Goal: Information Seeking & Learning: Learn about a topic

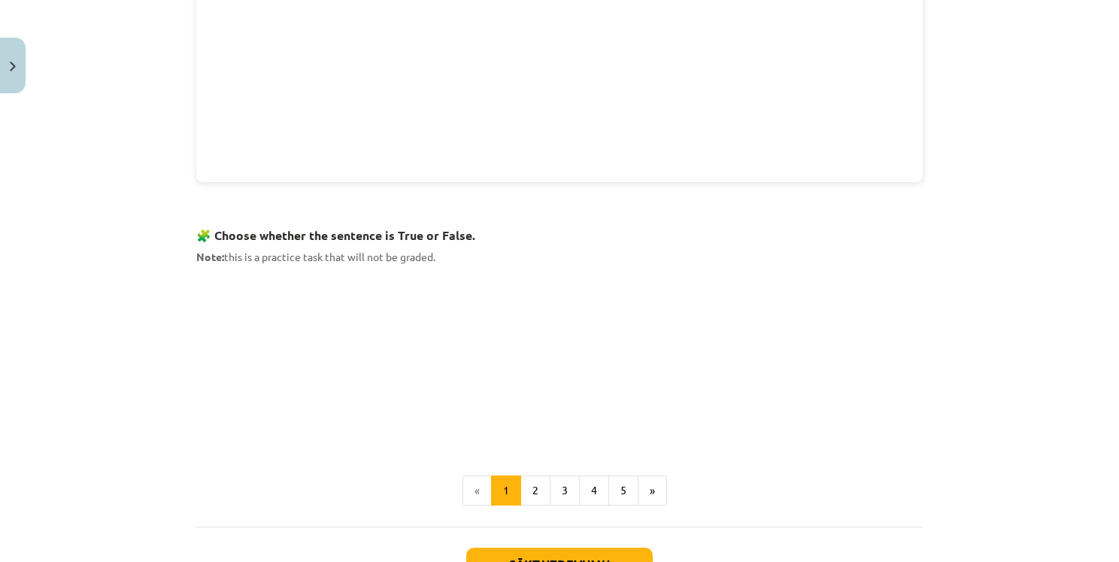
scroll to position [840, 0]
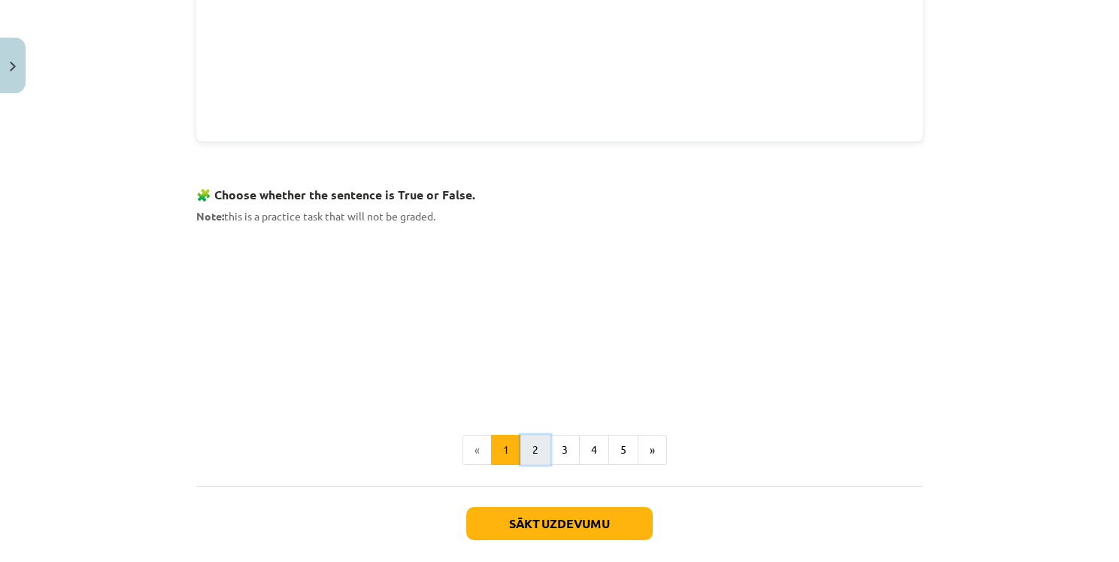
click at [525, 444] on button "2" at bounding box center [535, 450] width 30 height 30
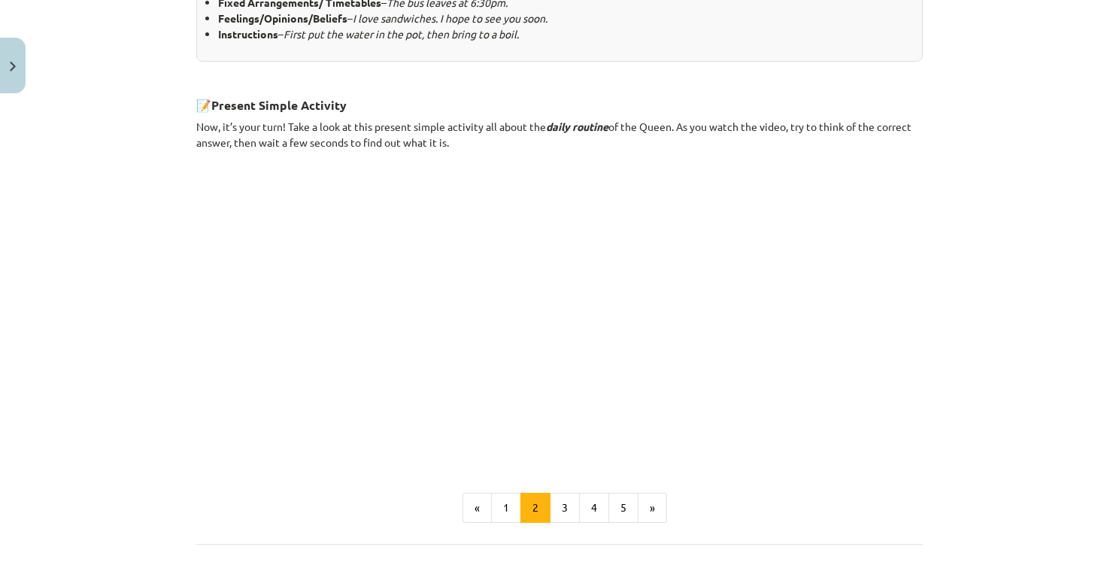
scroll to position [846, 0]
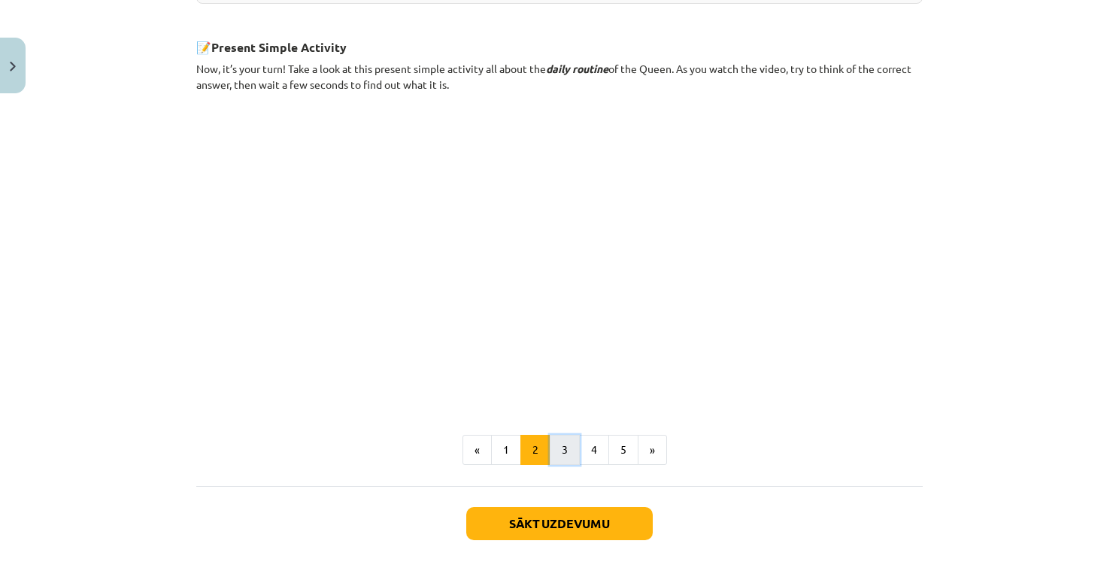
click at [559, 445] on button "3" at bounding box center [565, 450] width 30 height 30
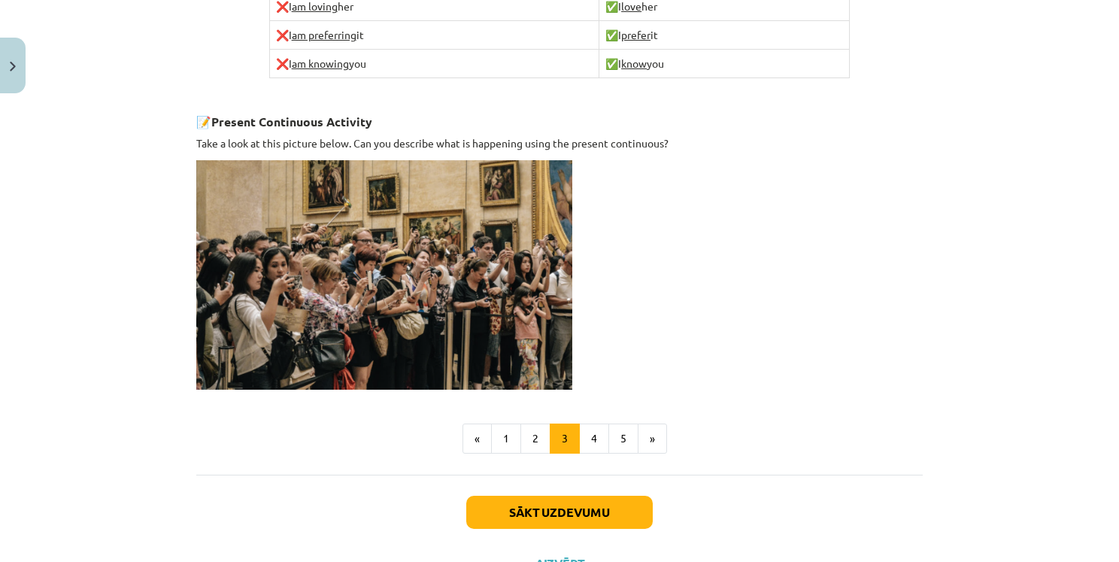
scroll to position [987, 0]
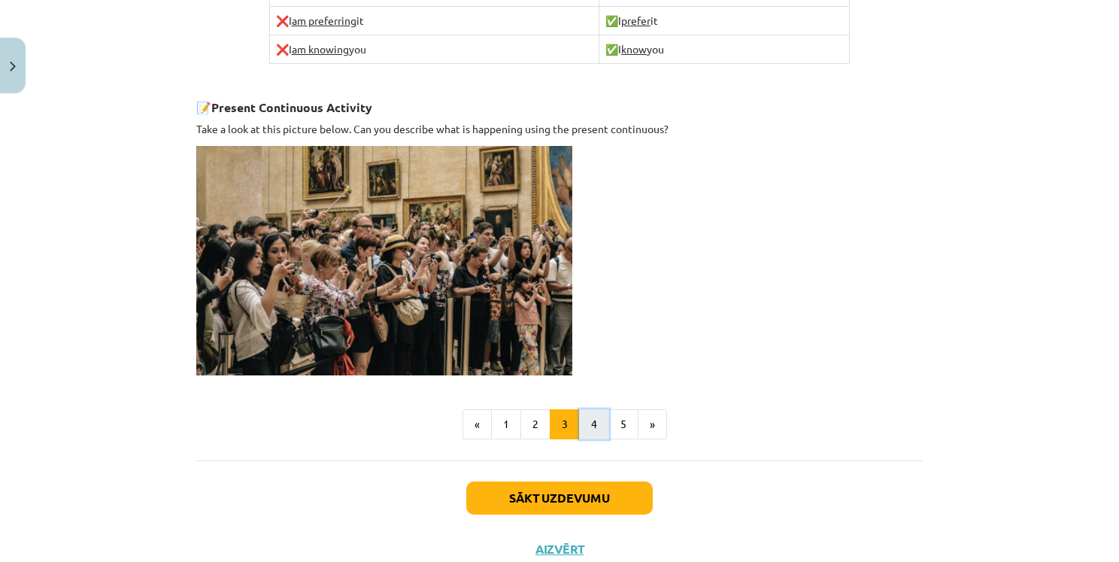
click at [583, 424] on button "4" at bounding box center [594, 424] width 30 height 30
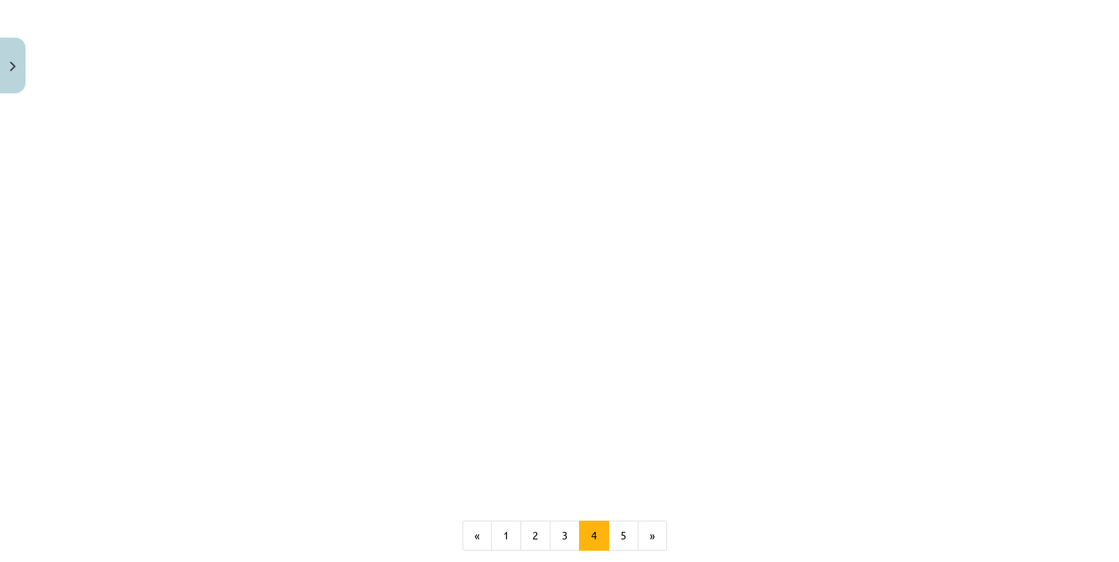
scroll to position [1266, 0]
click at [621, 514] on button "5" at bounding box center [623, 529] width 30 height 30
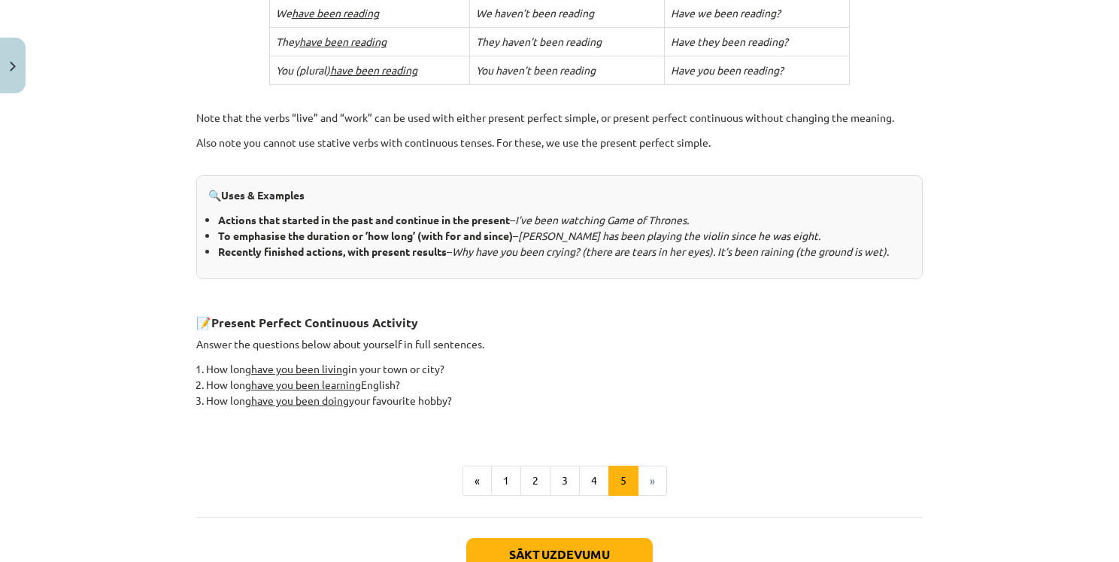
scroll to position [517, 0]
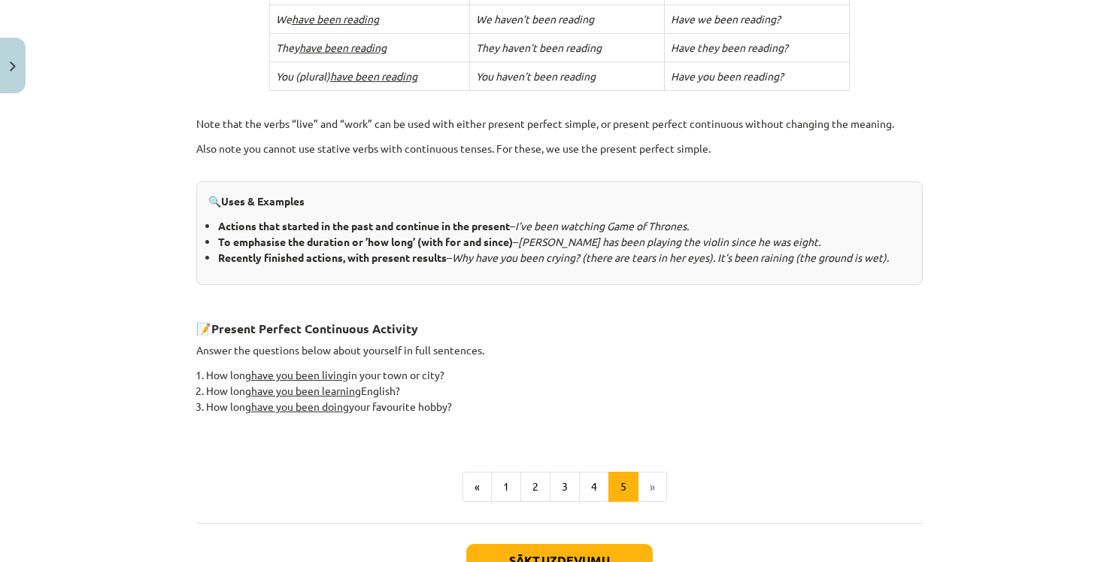
click at [653, 486] on li "»" at bounding box center [652, 486] width 29 height 30
click at [645, 480] on li "»" at bounding box center [652, 486] width 29 height 30
click at [635, 550] on button "Sākt uzdevumu" at bounding box center [559, 560] width 186 height 33
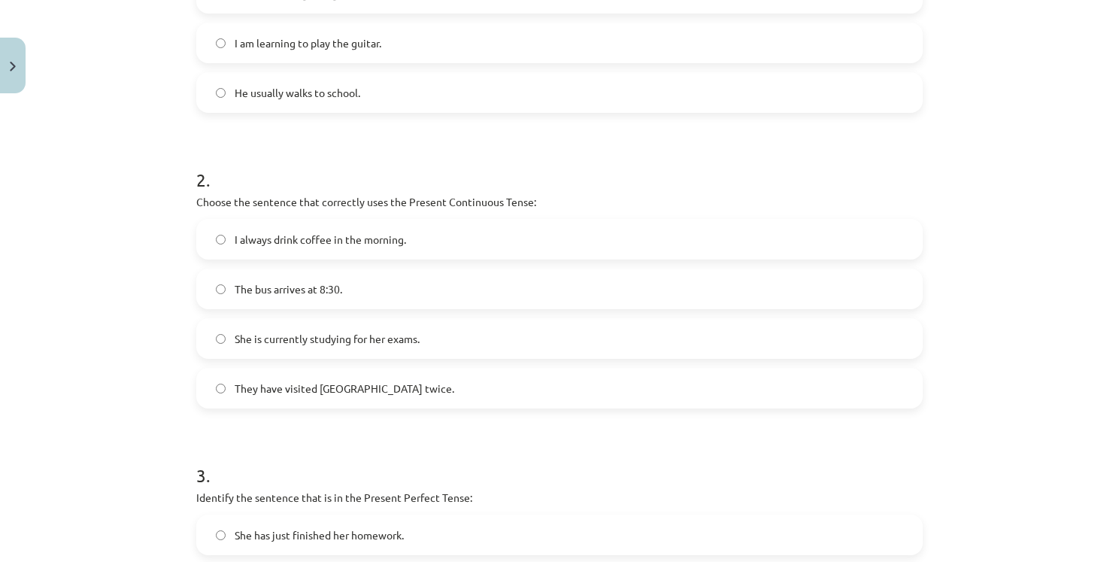
scroll to position [455, 0]
click at [226, 337] on label "She is currently studying for her exams." at bounding box center [559, 336] width 723 height 38
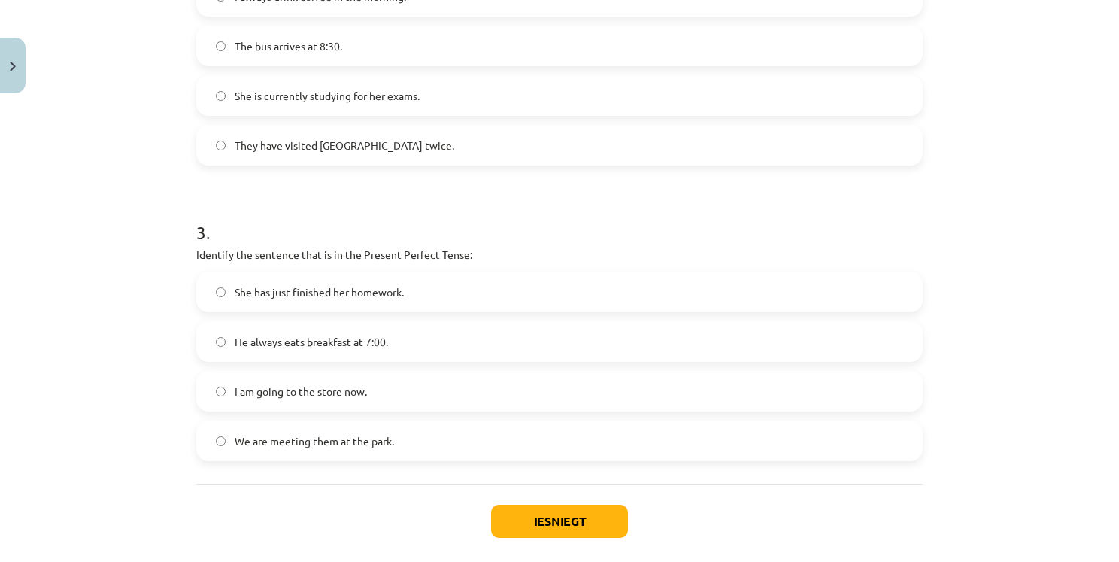
scroll to position [696, 0]
click at [225, 292] on label "She has just finished her homework." at bounding box center [559, 290] width 723 height 38
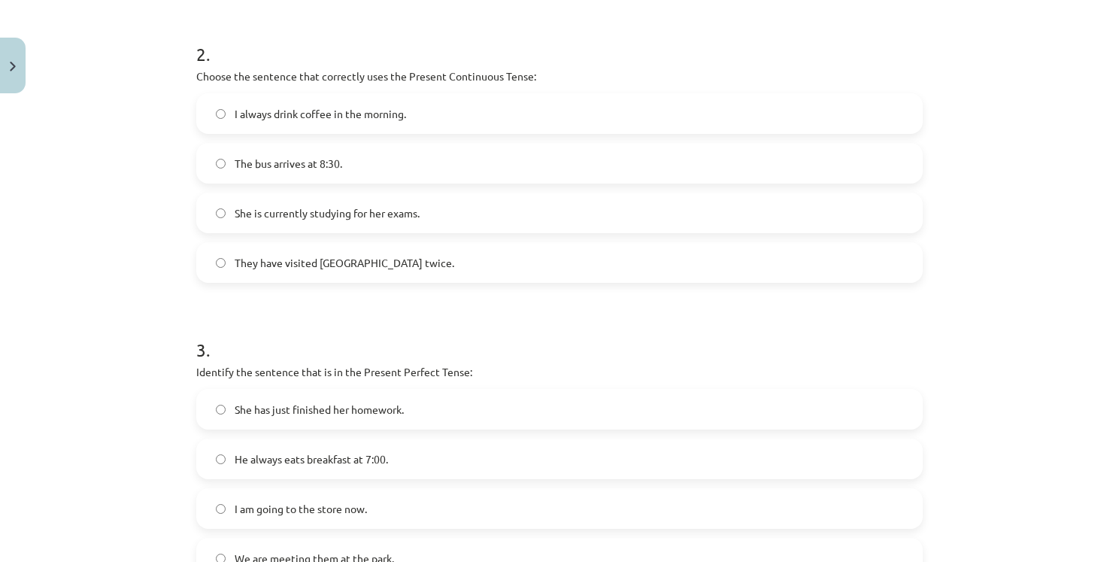
scroll to position [768, 0]
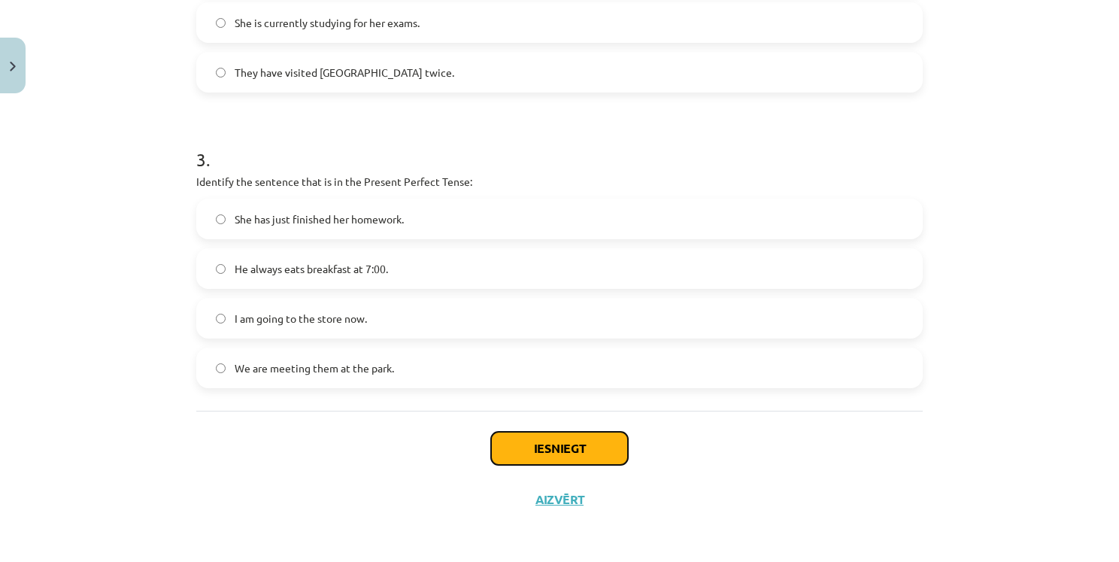
click at [583, 444] on button "Iesniegt" at bounding box center [559, 448] width 137 height 33
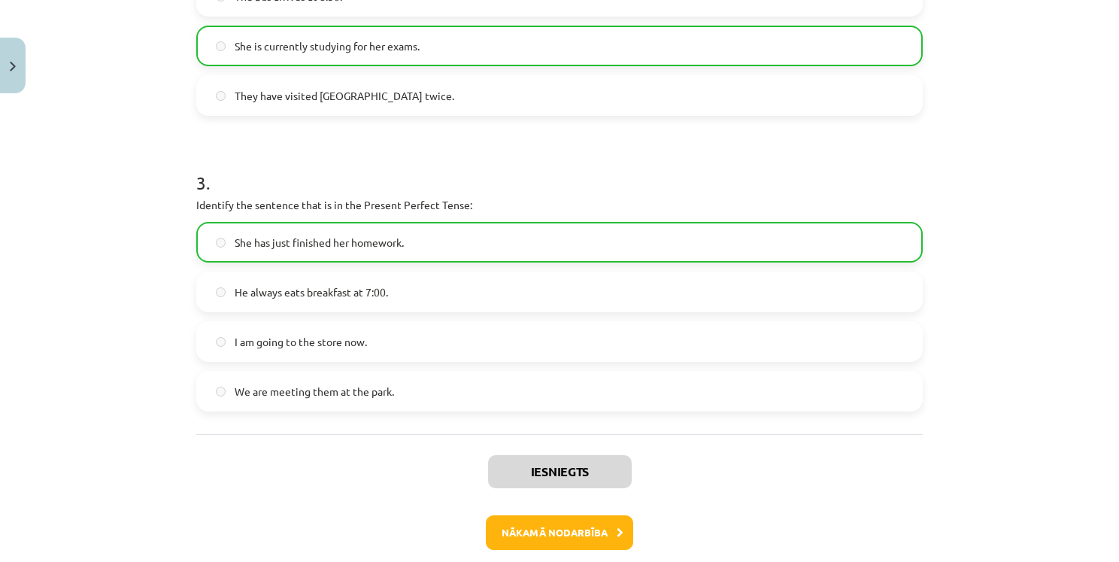
scroll to position [815, 0]
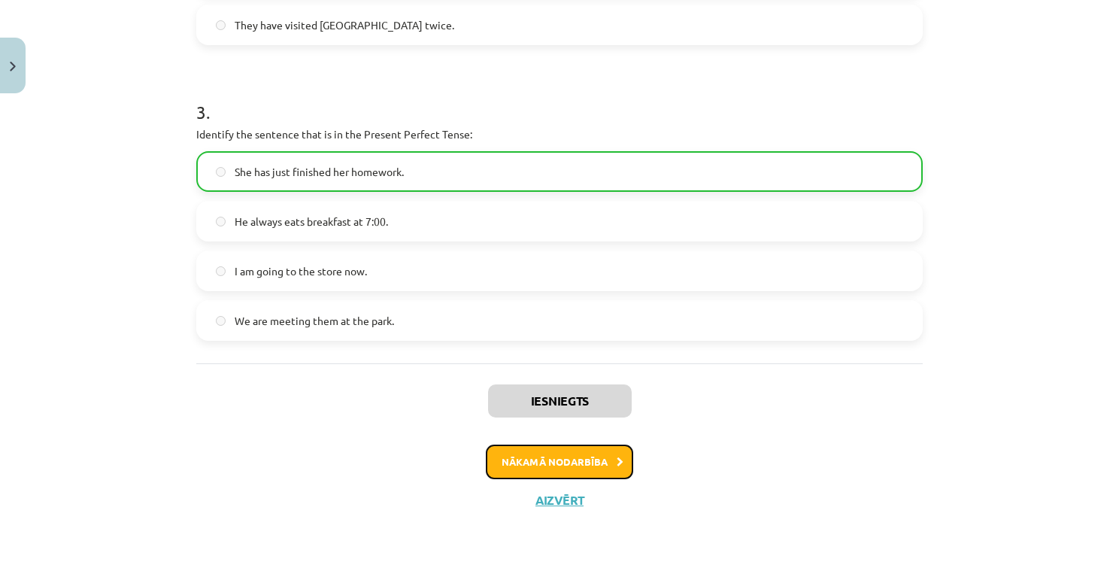
click at [577, 463] on button "Nākamā nodarbība" at bounding box center [559, 461] width 147 height 35
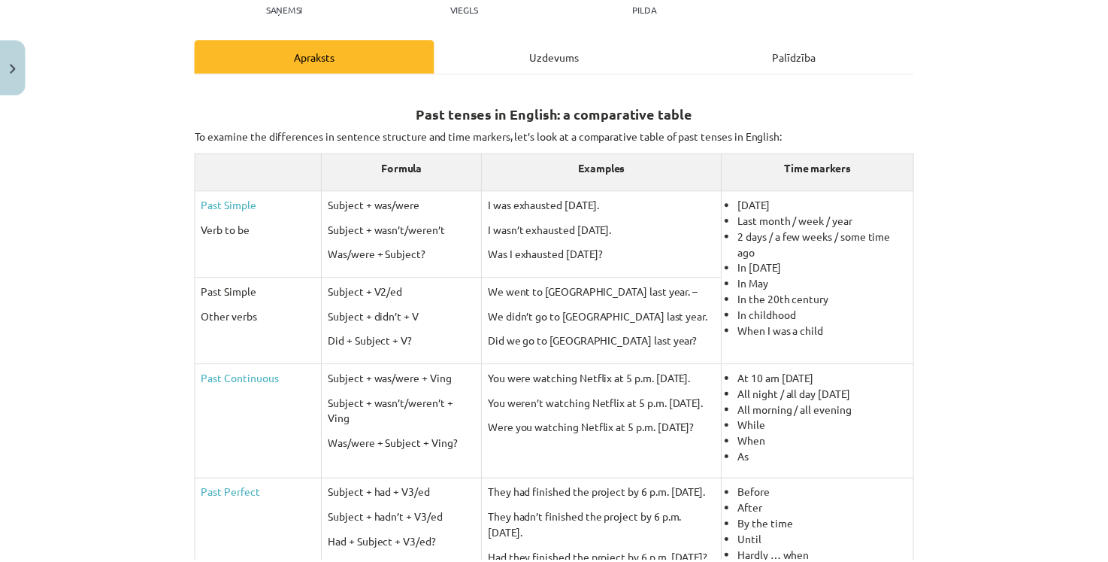
scroll to position [710, 0]
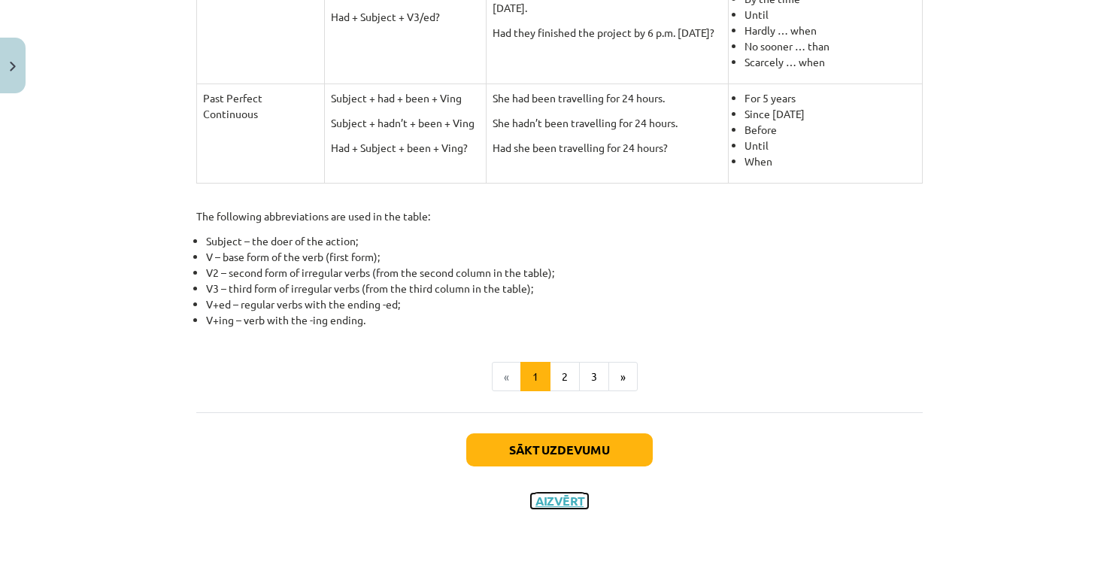
click at [547, 493] on button "Aizvērt" at bounding box center [559, 500] width 57 height 15
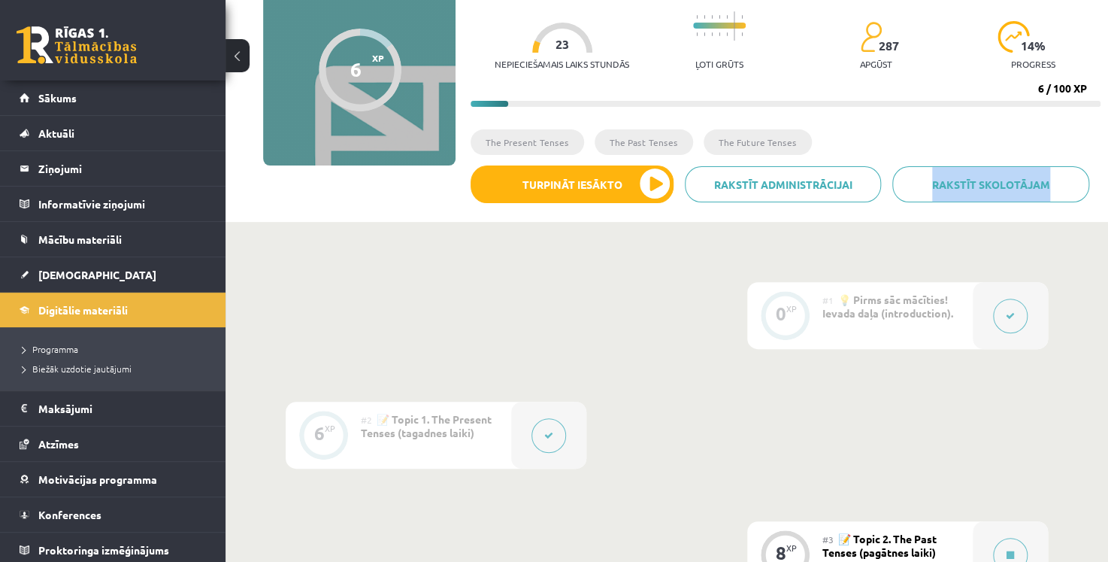
drag, startPoint x: 1098, startPoint y: 138, endPoint x: 1104, endPoint y: 196, distance: 58.2
click at [1104, 196] on div "Digitālie materiāli 6 XP XP 100 6 / 100 XP Angļu valoda i - 10.[PERSON_NAME] 1.…" at bounding box center [667, 69] width 883 height 306
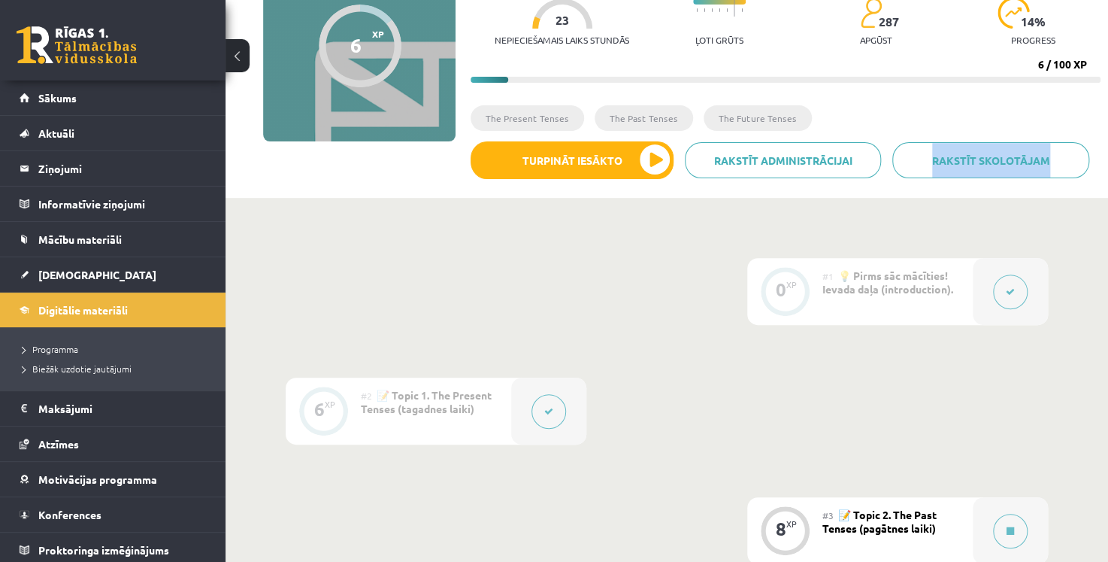
scroll to position [167, 0]
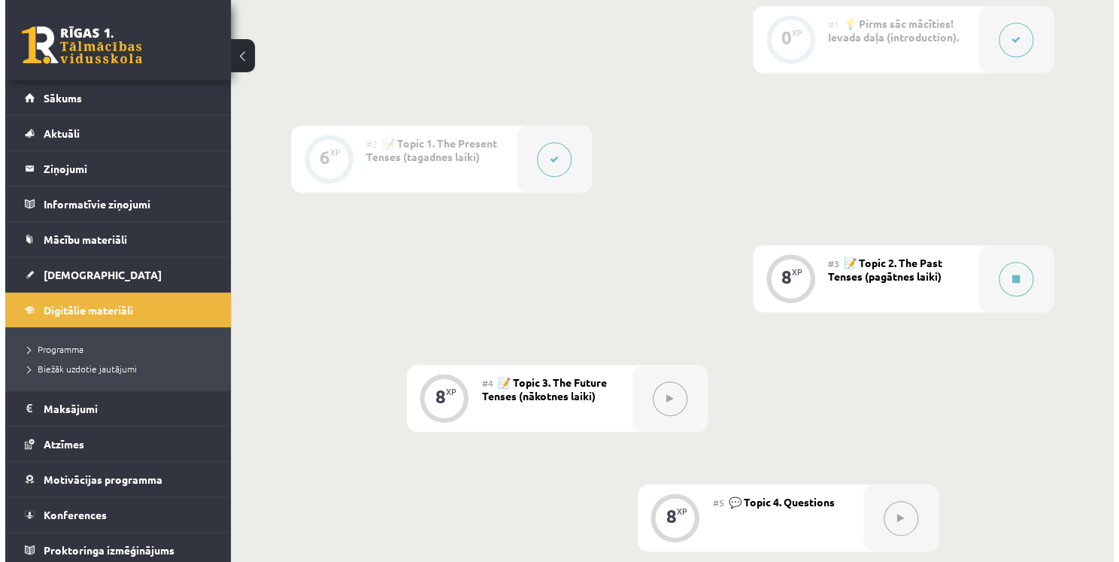
scroll to position [469, 0]
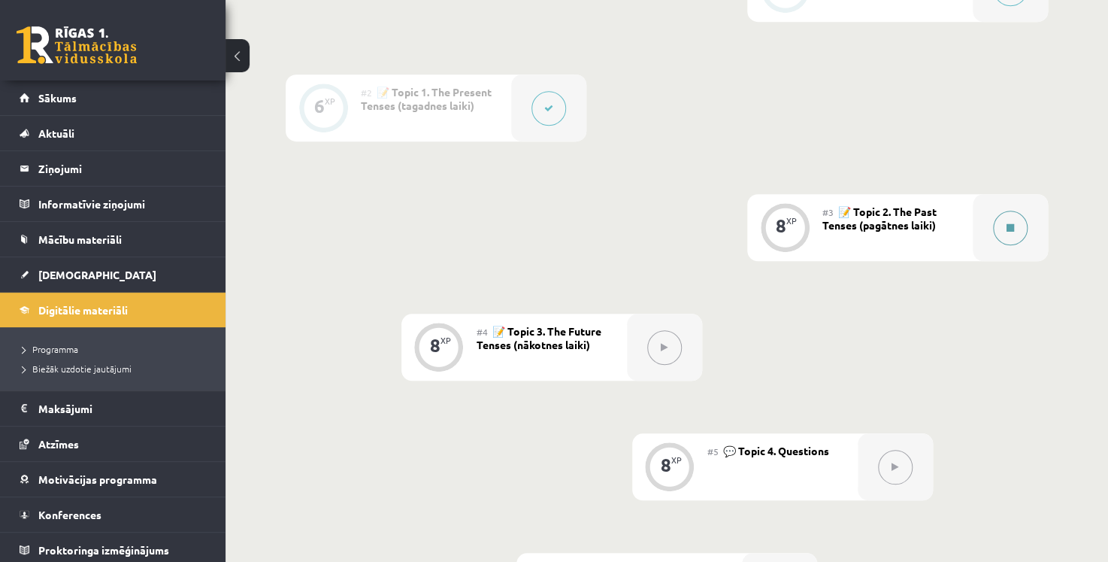
click at [1040, 218] on div at bounding box center [1010, 227] width 75 height 67
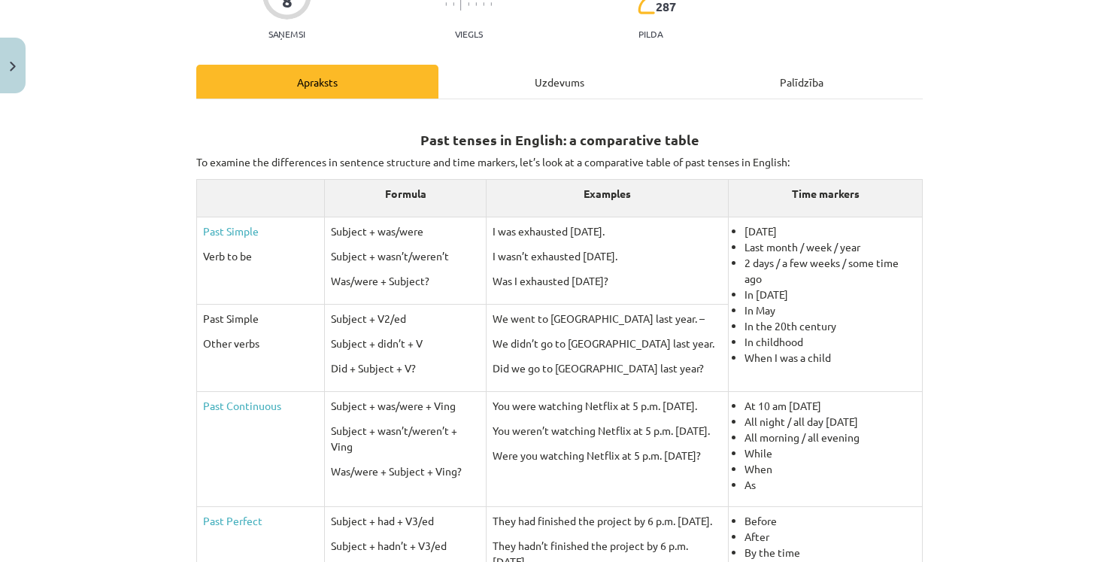
scroll to position [161, 0]
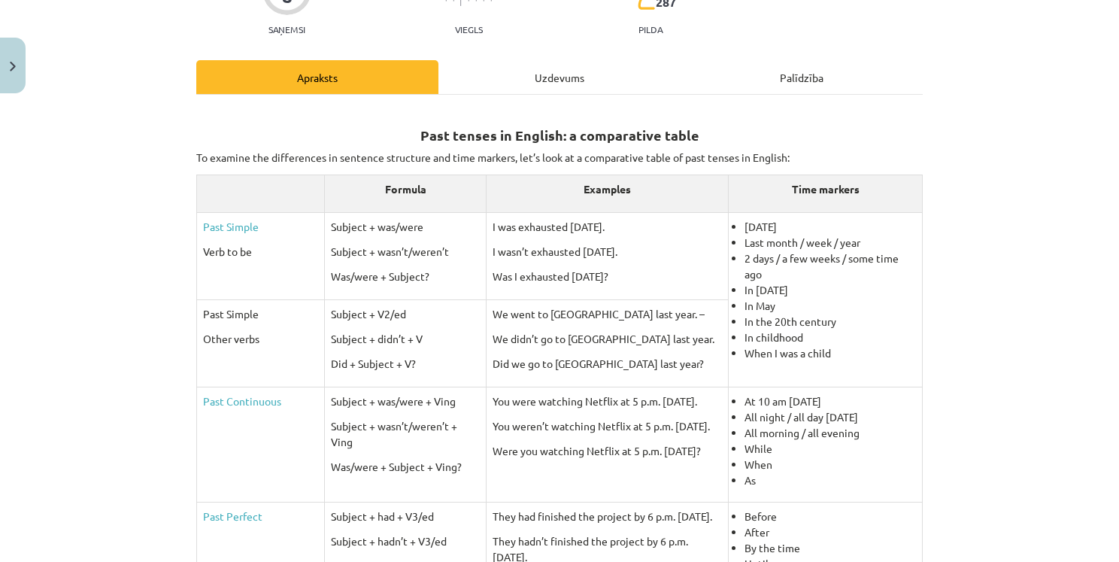
click at [587, 65] on div "Uzdevums" at bounding box center [559, 77] width 242 height 34
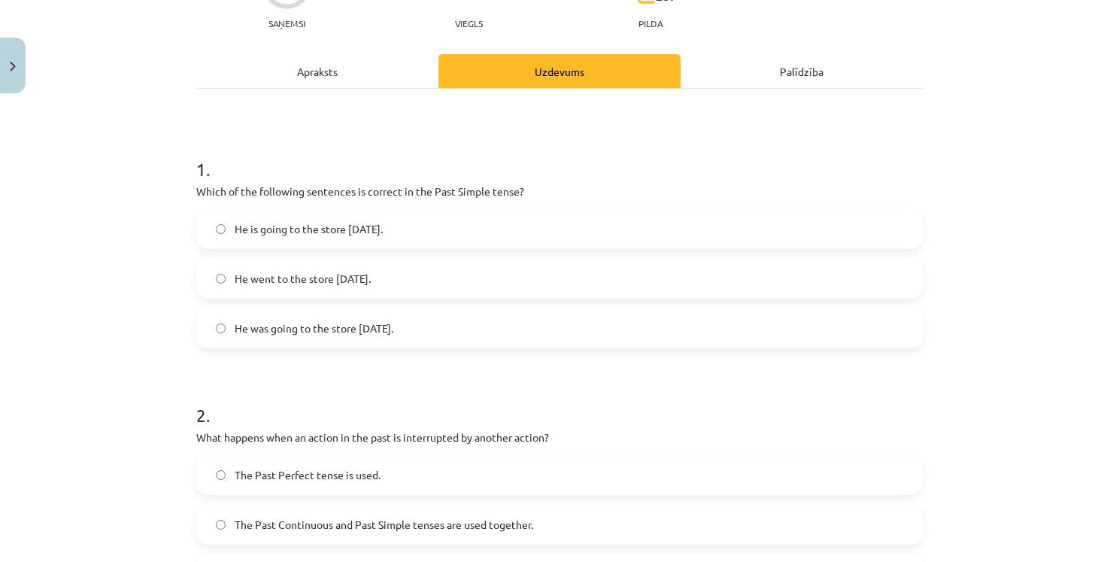
scroll to position [171, 0]
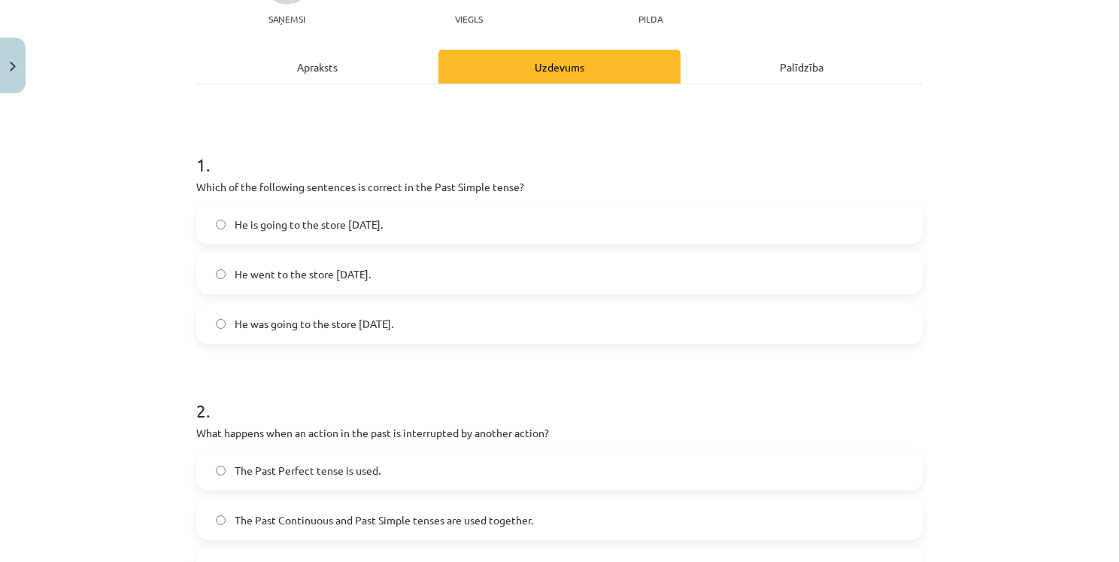
click at [345, 65] on div "Apraksts" at bounding box center [317, 67] width 242 height 34
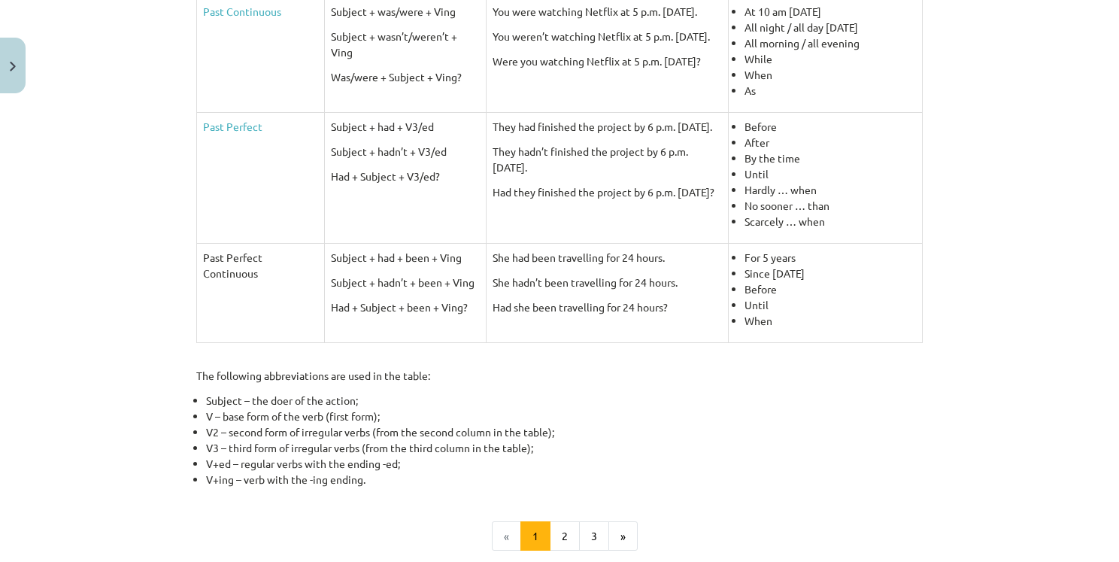
scroll to position [574, 0]
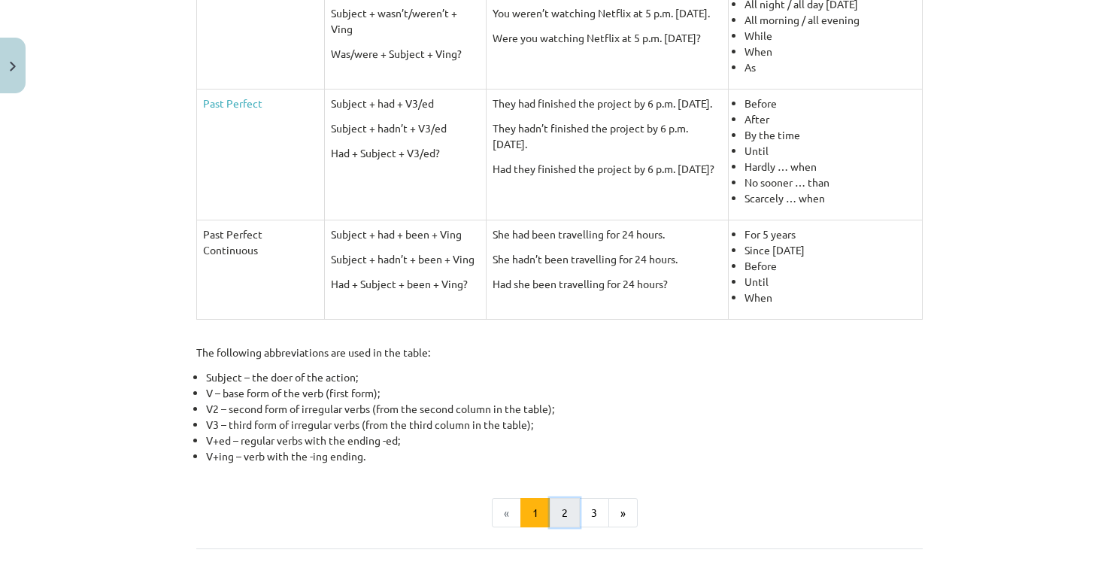
click at [565, 507] on button "2" at bounding box center [565, 513] width 30 height 30
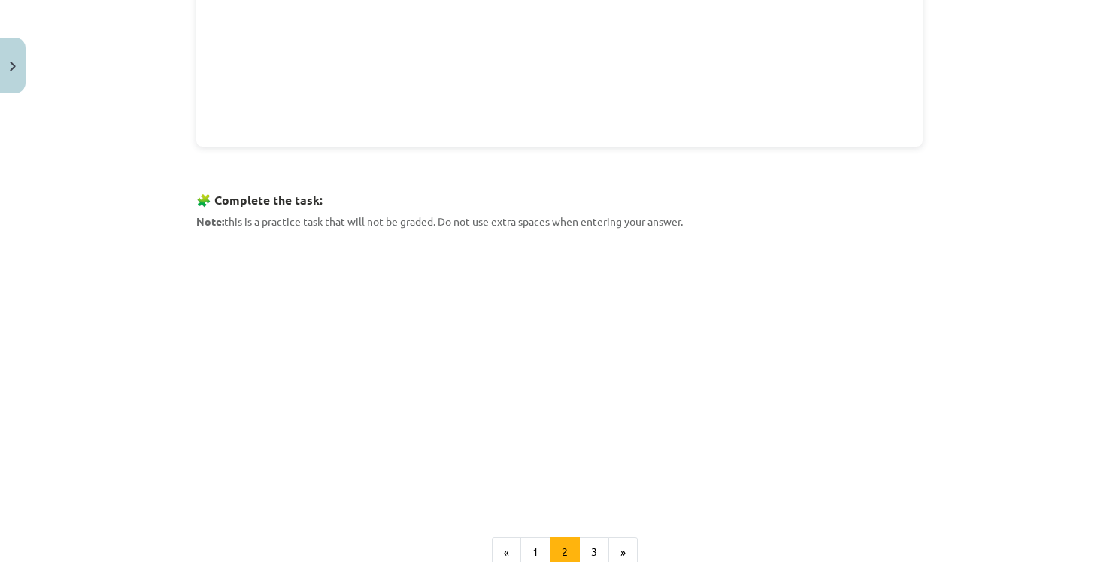
scroll to position [607, 0]
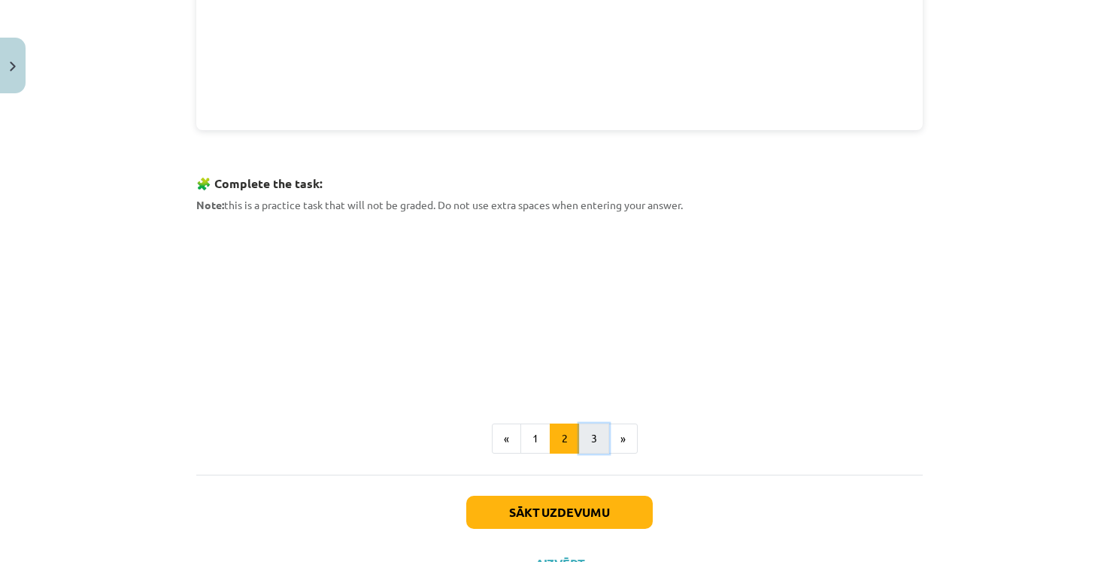
click at [591, 436] on button "3" at bounding box center [594, 438] width 30 height 30
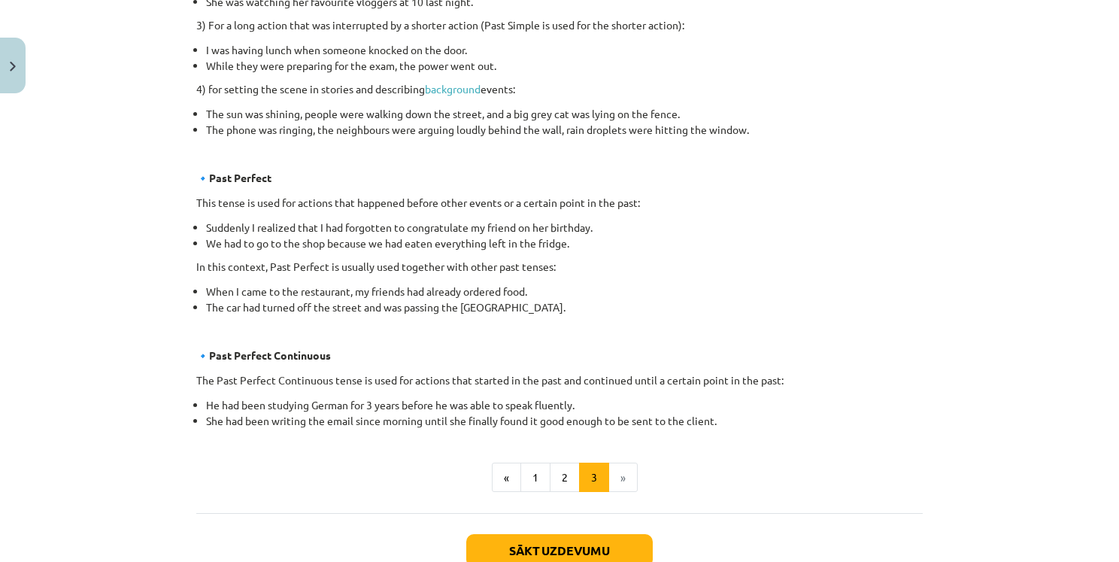
scroll to position [770, 0]
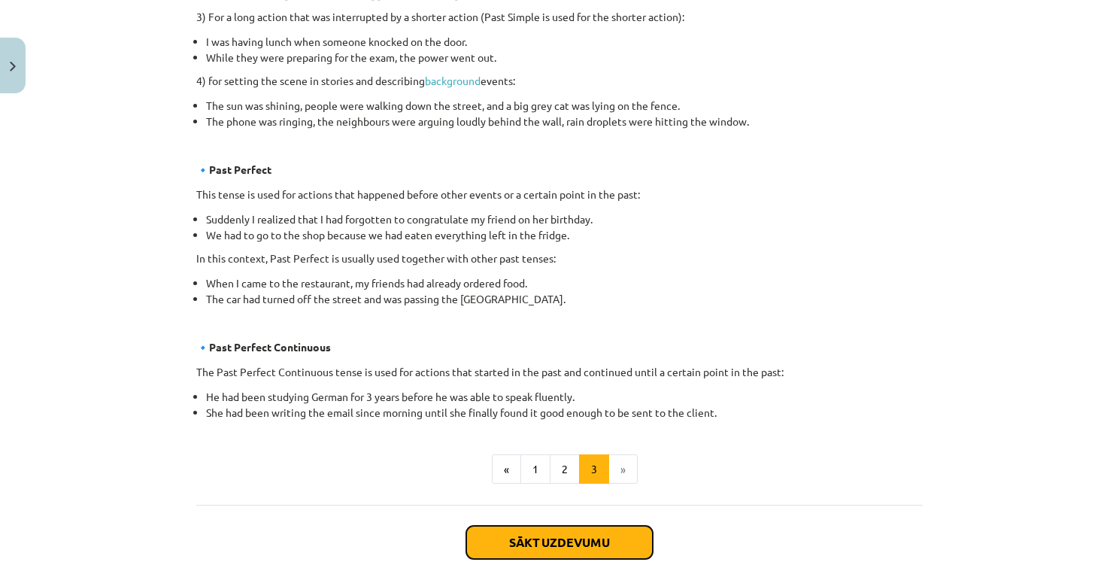
click at [549, 544] on button "Sākt uzdevumu" at bounding box center [559, 541] width 186 height 33
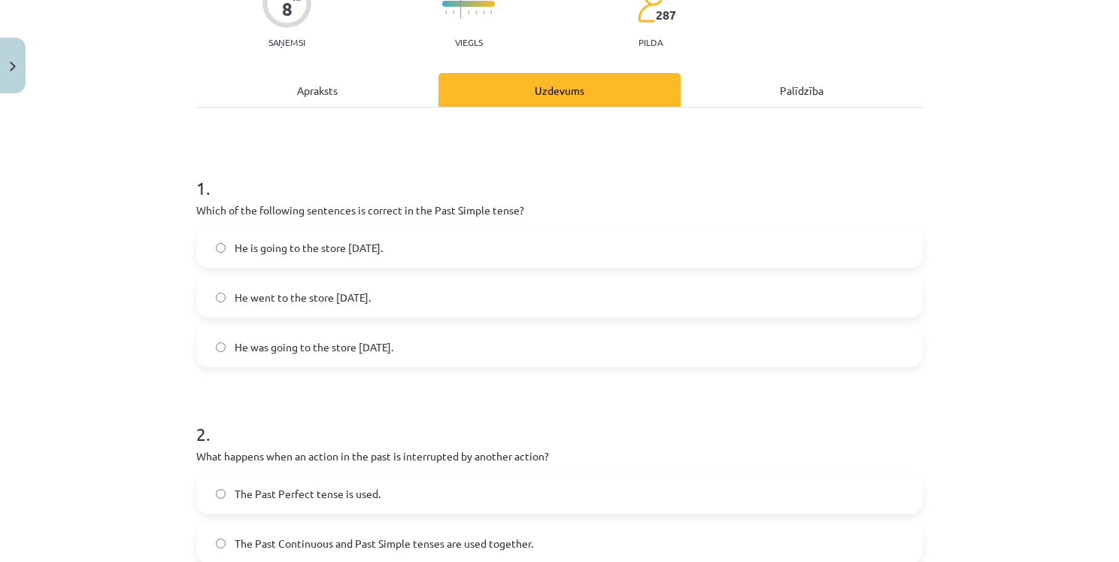
scroll to position [151, 0]
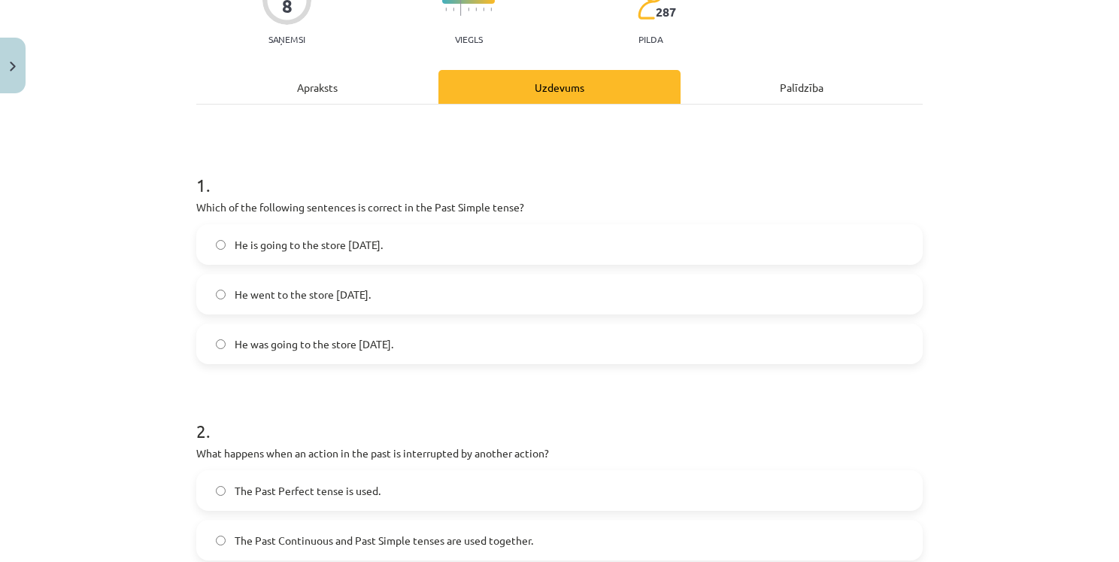
click at [222, 296] on label "He went to the store [DATE]." at bounding box center [559, 294] width 723 height 38
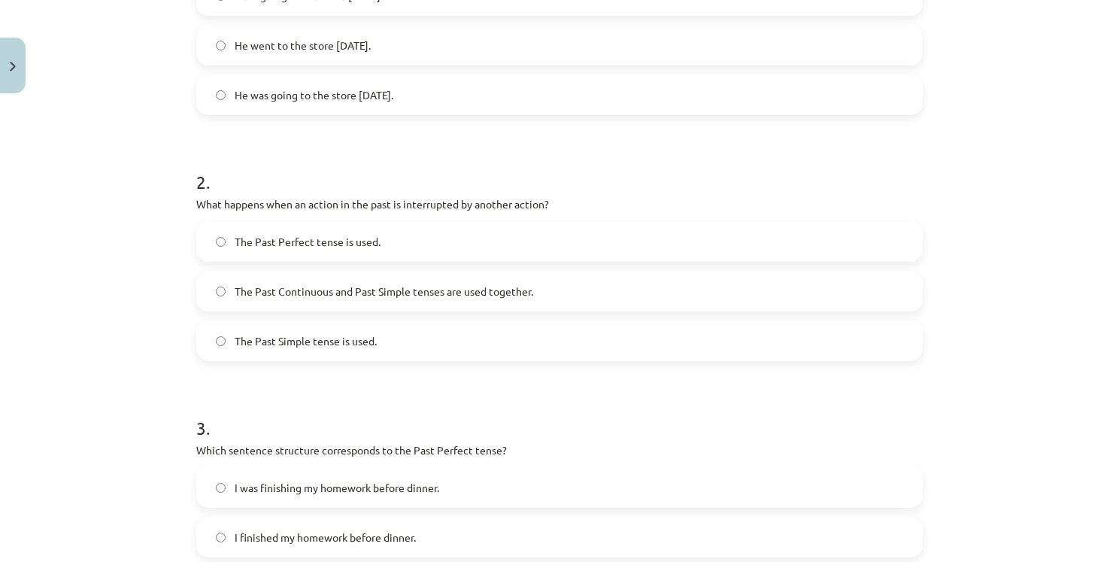
scroll to position [405, 0]
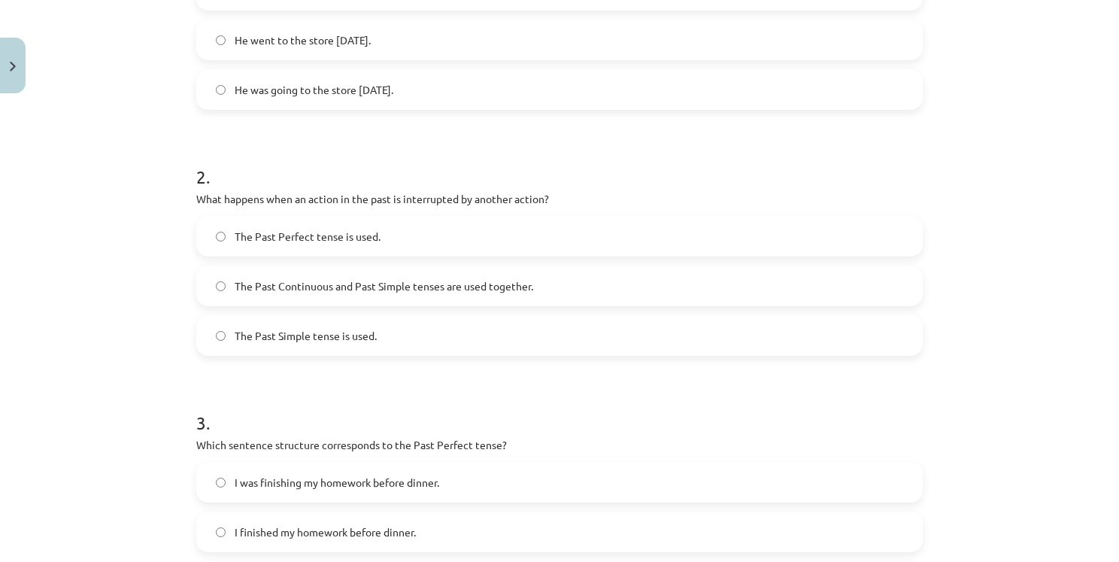
click at [430, 278] on span "The Past Continuous and Past Simple tenses are used together." at bounding box center [384, 286] width 298 height 16
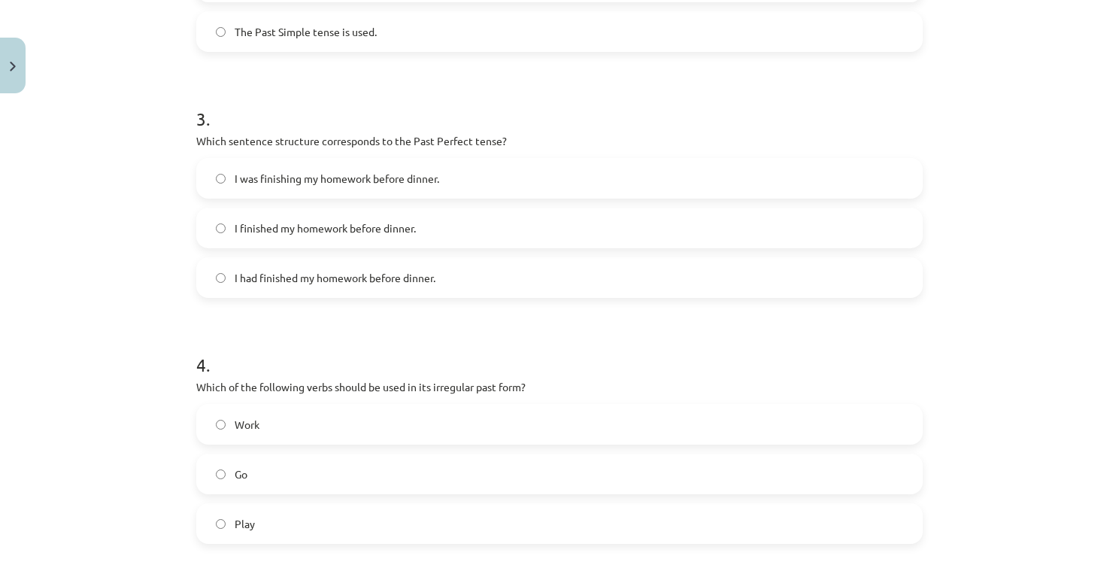
scroll to position [710, 0]
click at [271, 269] on span "I had finished my homework before dinner." at bounding box center [335, 277] width 201 height 16
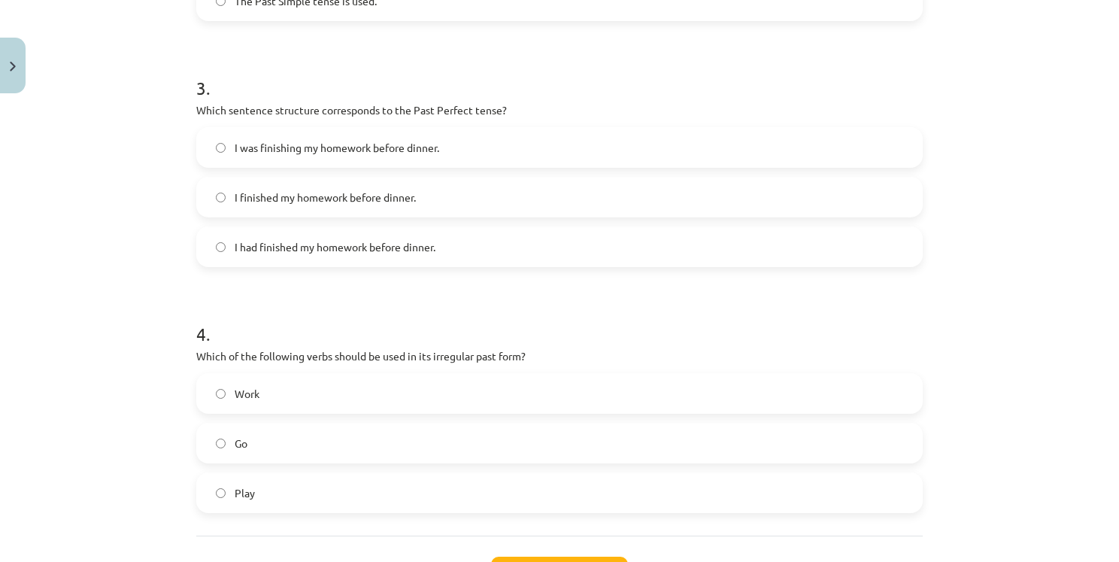
scroll to position [836, 0]
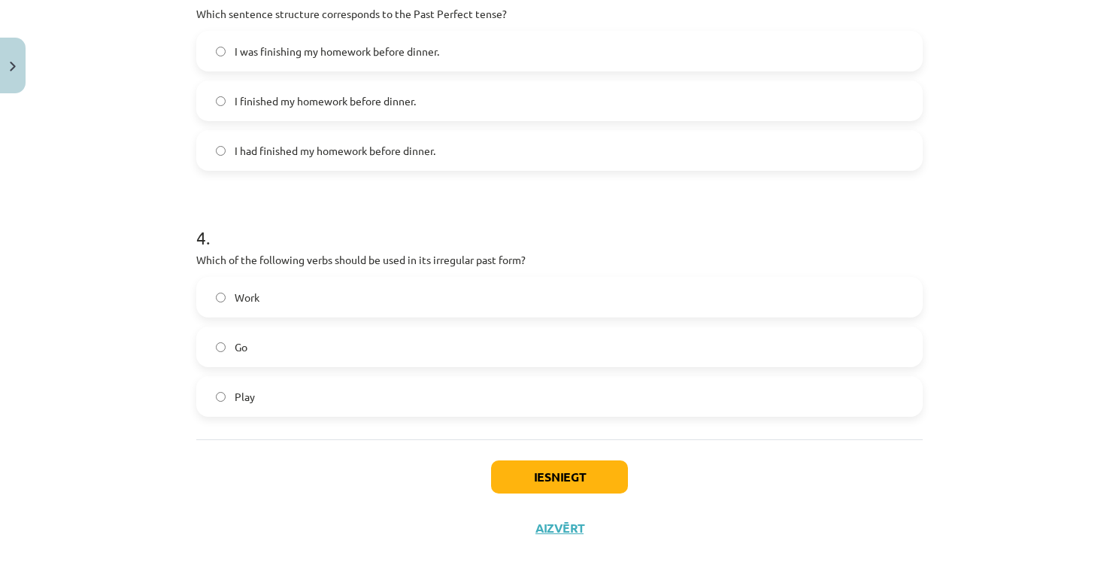
drag, startPoint x: 192, startPoint y: 259, endPoint x: 454, endPoint y: 263, distance: 262.4
drag, startPoint x: 454, startPoint y: 263, endPoint x: 196, endPoint y: 257, distance: 257.9
click at [196, 257] on p "Which of the following verbs should be used in its irregular past form?" at bounding box center [559, 260] width 726 height 16
click at [201, 257] on p "Which of the following verbs should be used in its irregular past form?" at bounding box center [559, 260] width 726 height 16
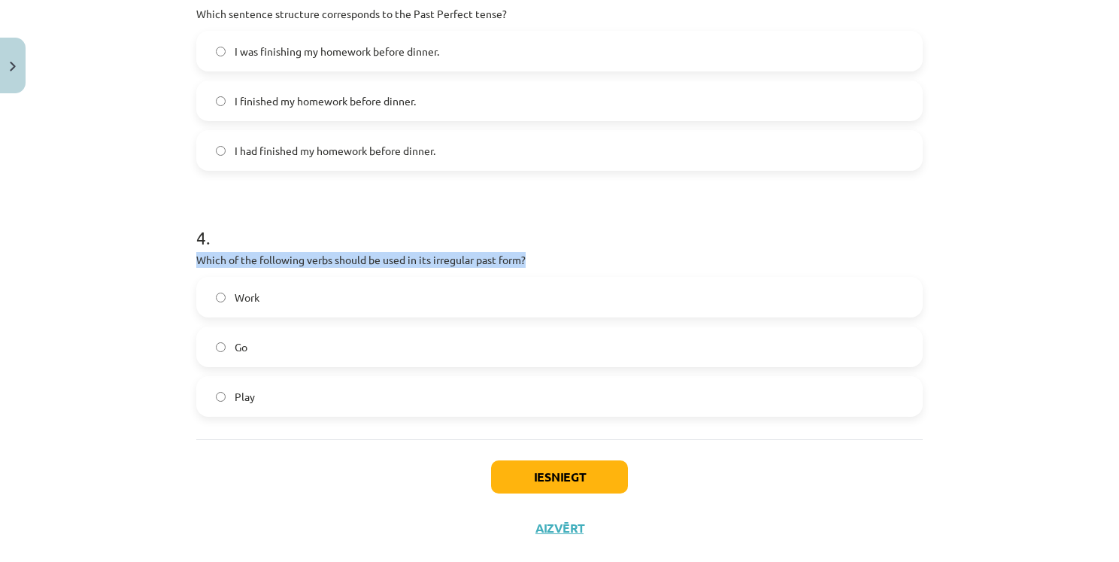
click at [201, 257] on p "Which of the following verbs should be used in its irregular past form?" at bounding box center [559, 260] width 726 height 16
click at [842, 236] on h1 "4 ." at bounding box center [559, 224] width 726 height 47
click at [256, 347] on label "Go" at bounding box center [559, 347] width 723 height 38
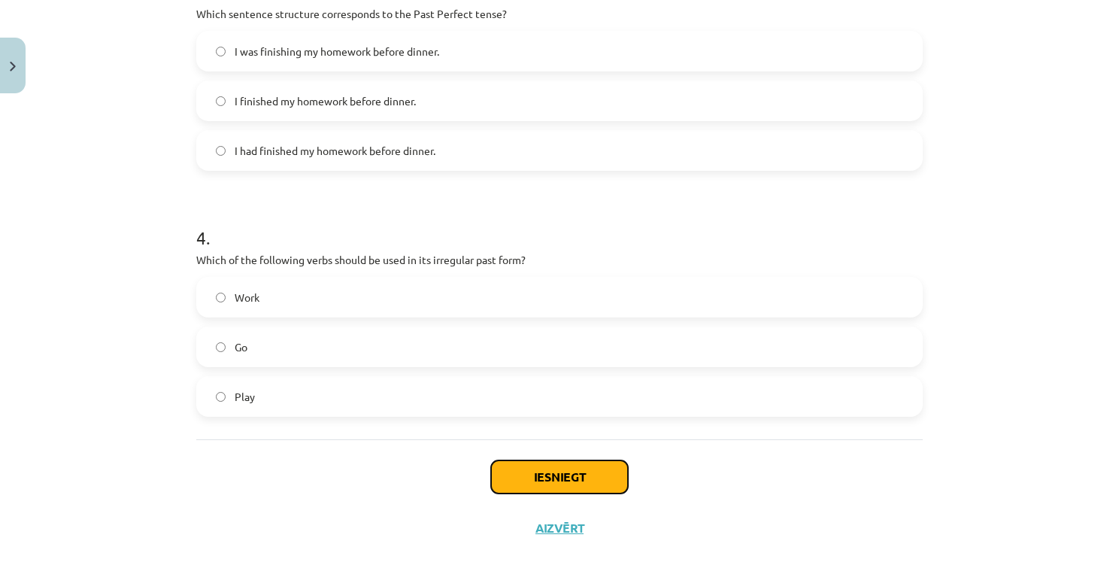
click at [585, 483] on button "Iesniegt" at bounding box center [559, 476] width 137 height 33
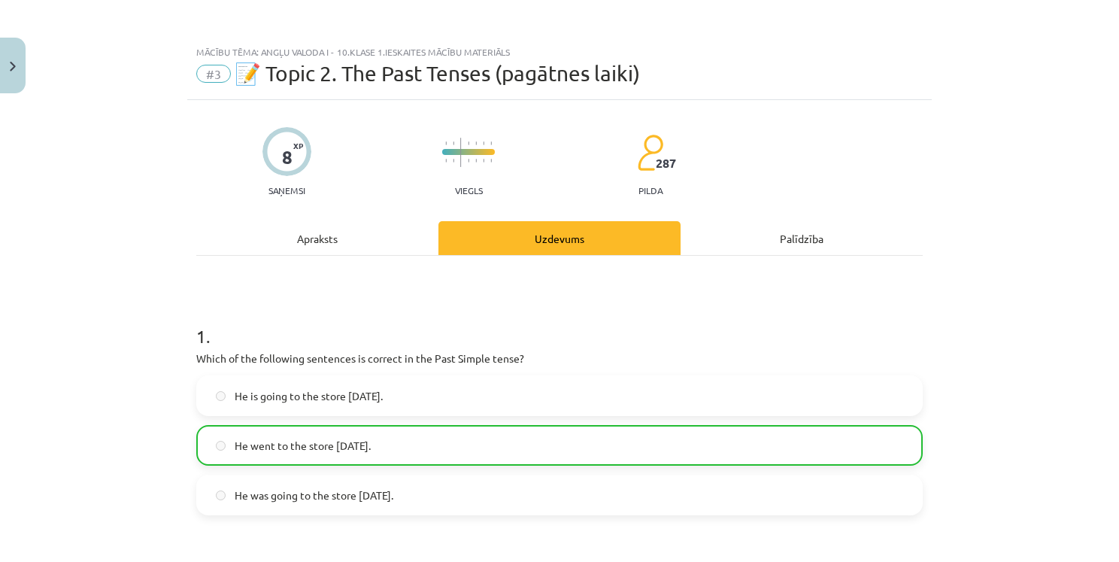
scroll to position [912, 0]
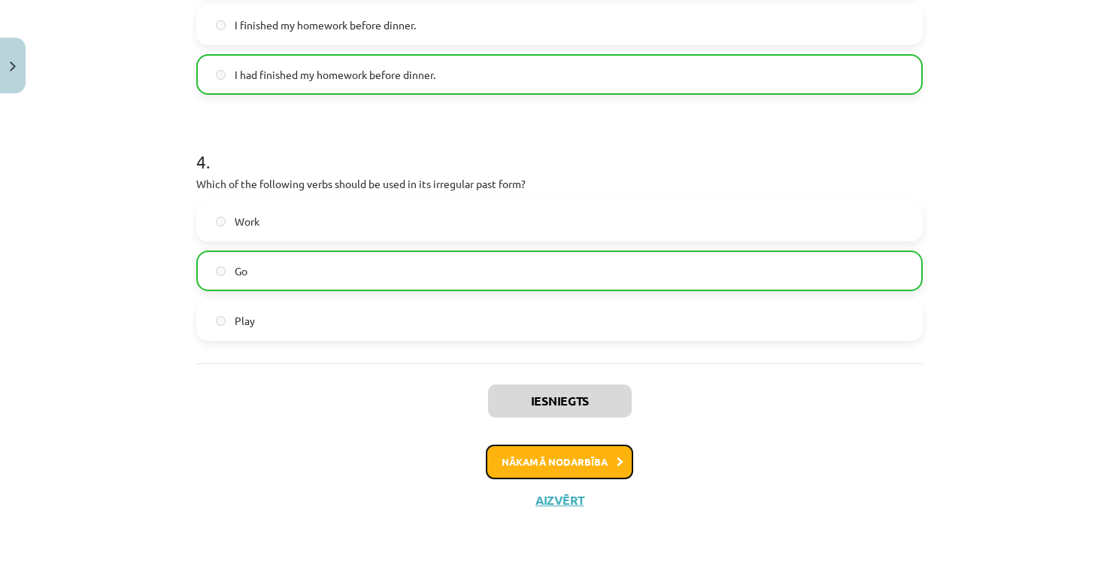
click at [602, 454] on button "Nākamā nodarbība" at bounding box center [559, 461] width 147 height 35
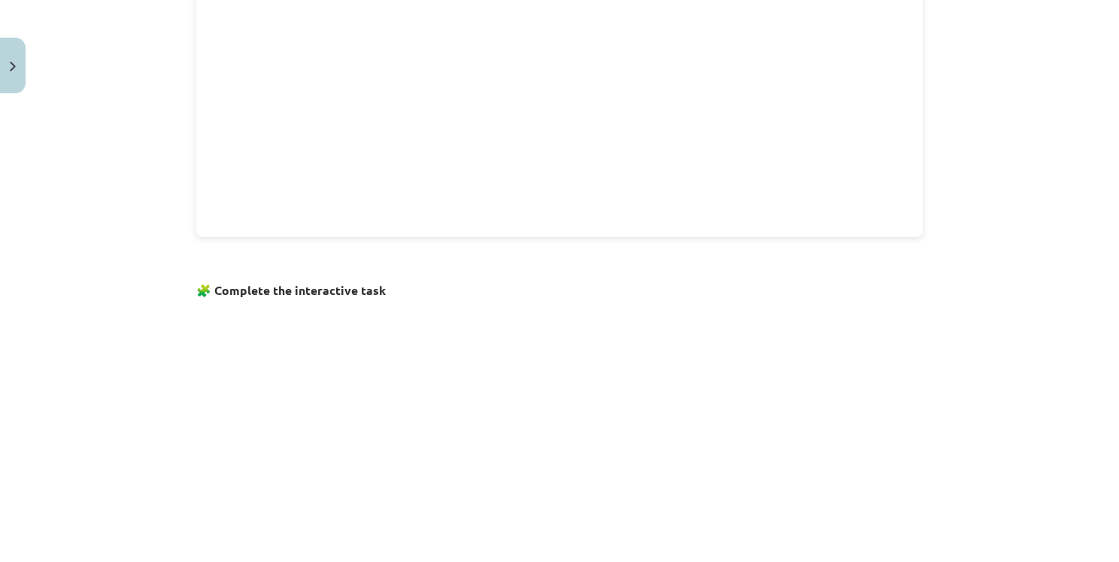
scroll to position [770, 0]
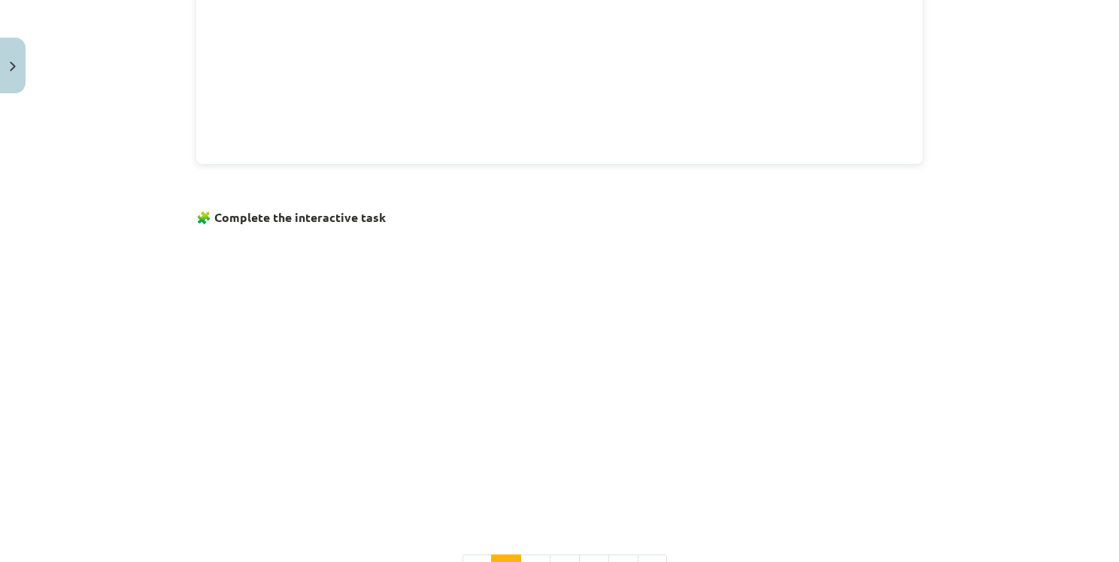
click at [764, 398] on p at bounding box center [559, 375] width 726 height 289
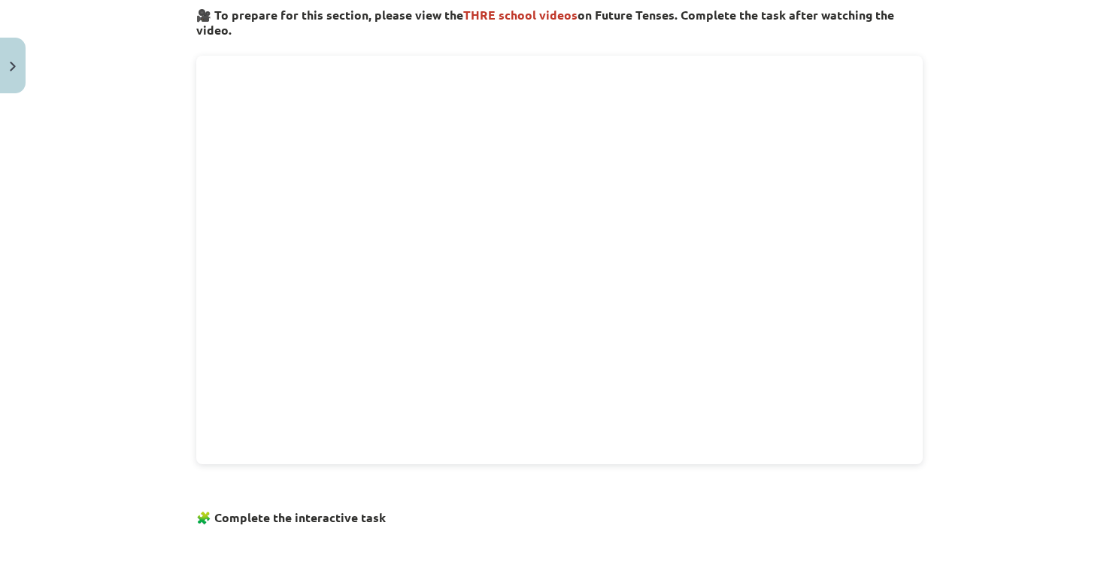
scroll to position [798, 0]
